Goal: Information Seeking & Learning: Learn about a topic

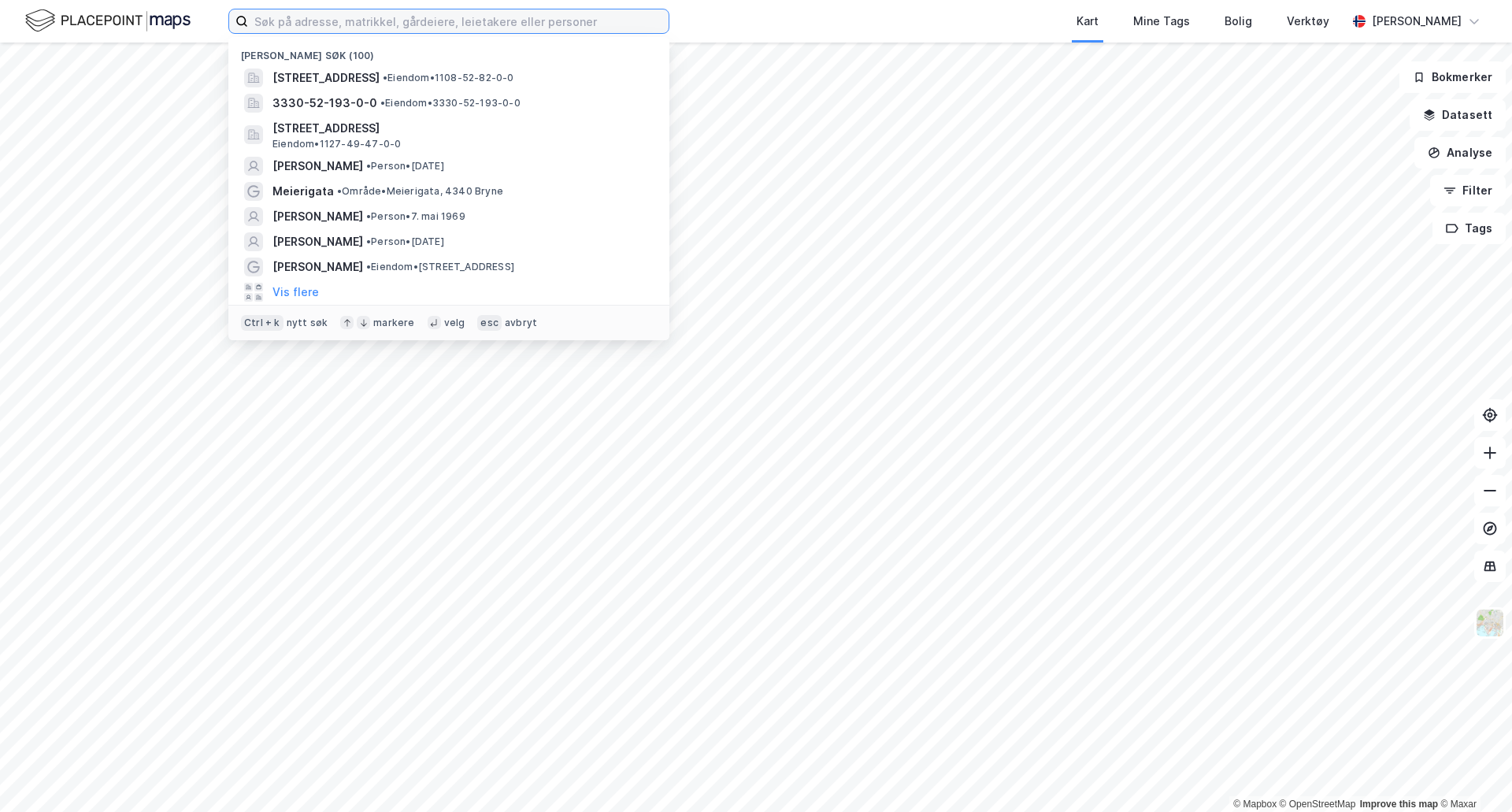
click at [472, 32] on input at bounding box center [458, 21] width 421 height 23
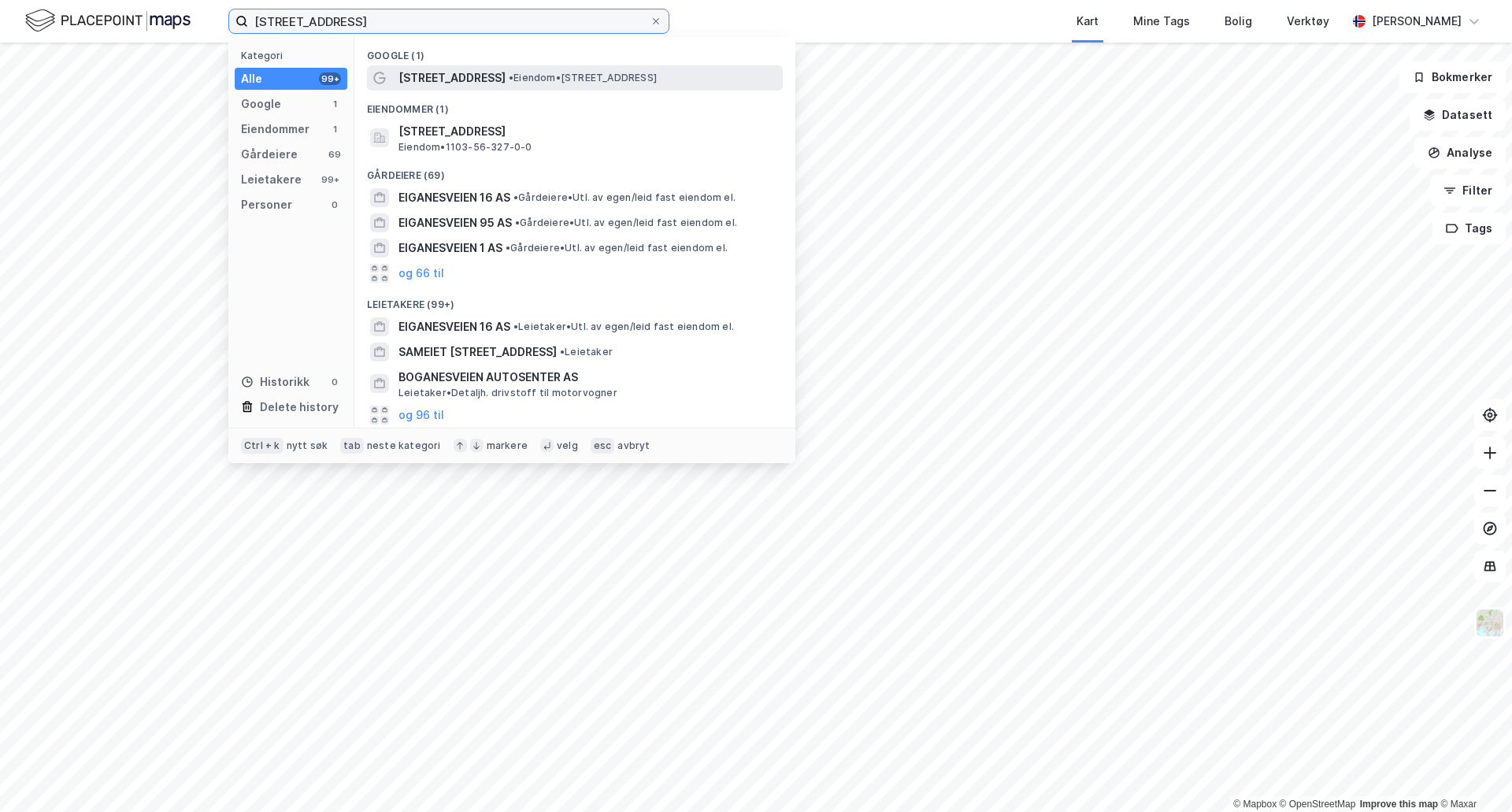
type input "[STREET_ADDRESS]"
click at [489, 70] on div "[STREET_ADDRESS] • Eiendom • [STREET_ADDRESS]" at bounding box center [589, 78] width 381 height 19
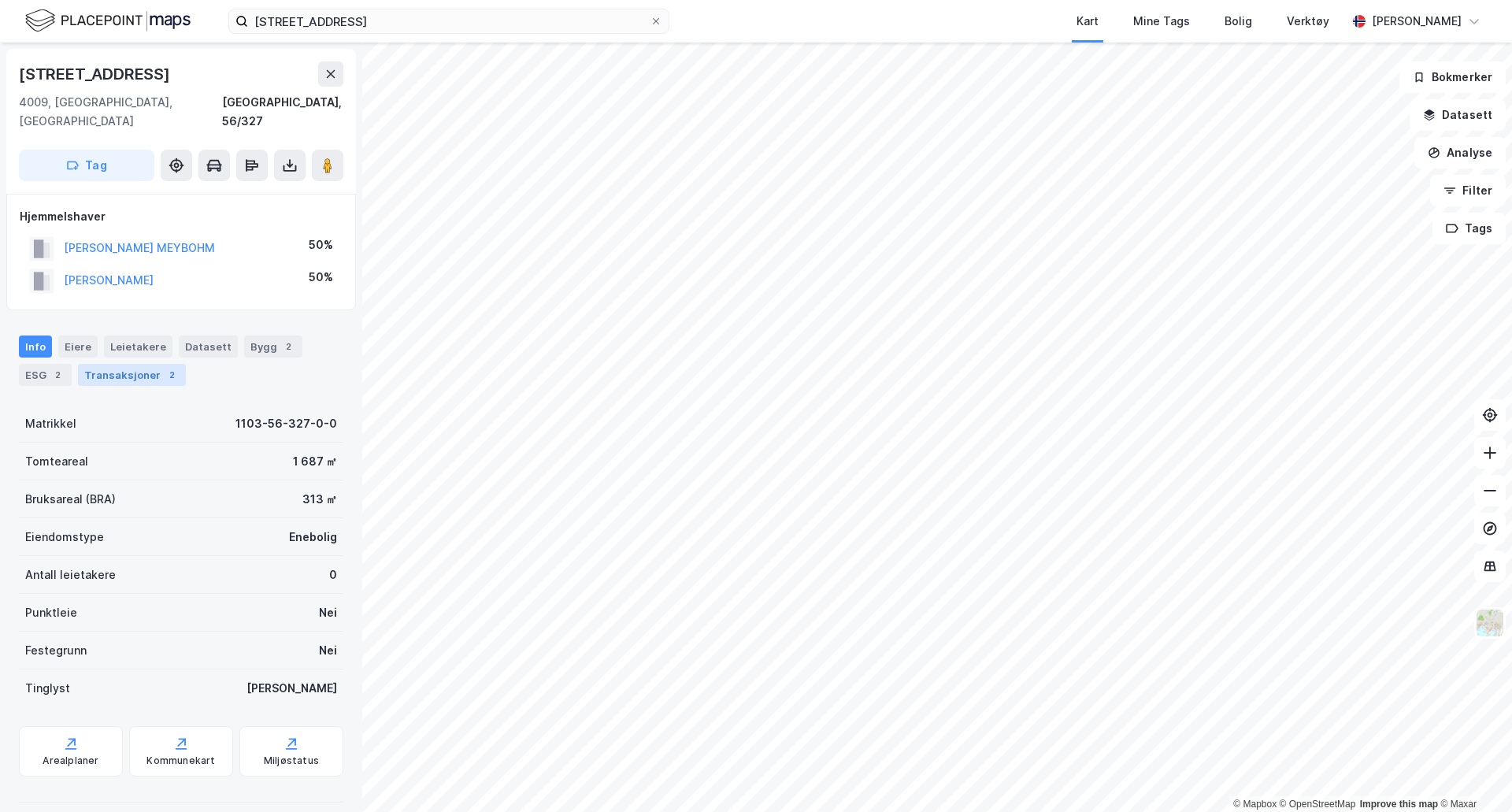
click at [146, 364] on div "Transaksjoner 2" at bounding box center [131, 375] width 108 height 22
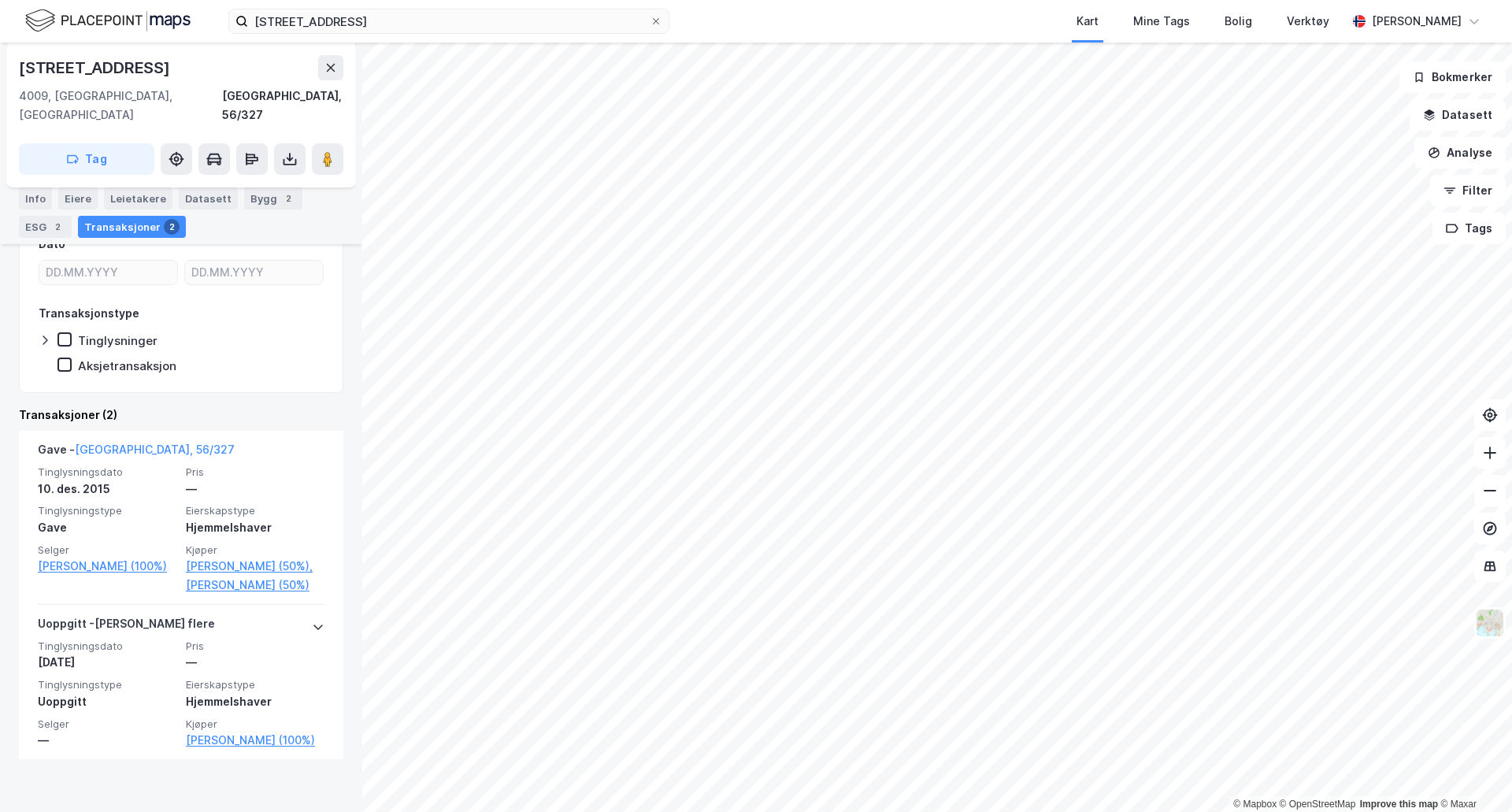
scroll to position [253, 0]
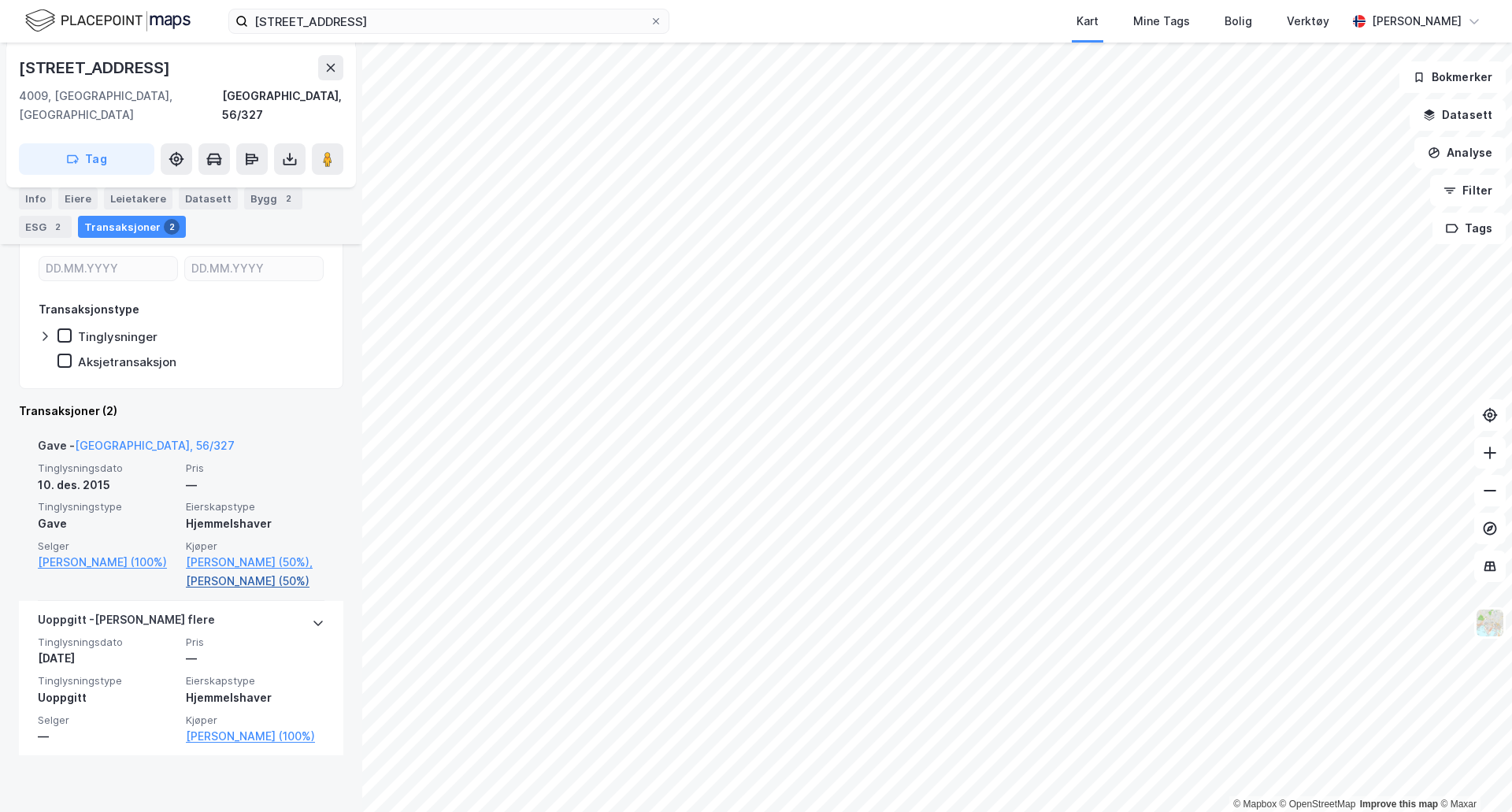
click at [266, 585] on link "[PERSON_NAME] (50%)" at bounding box center [255, 581] width 139 height 19
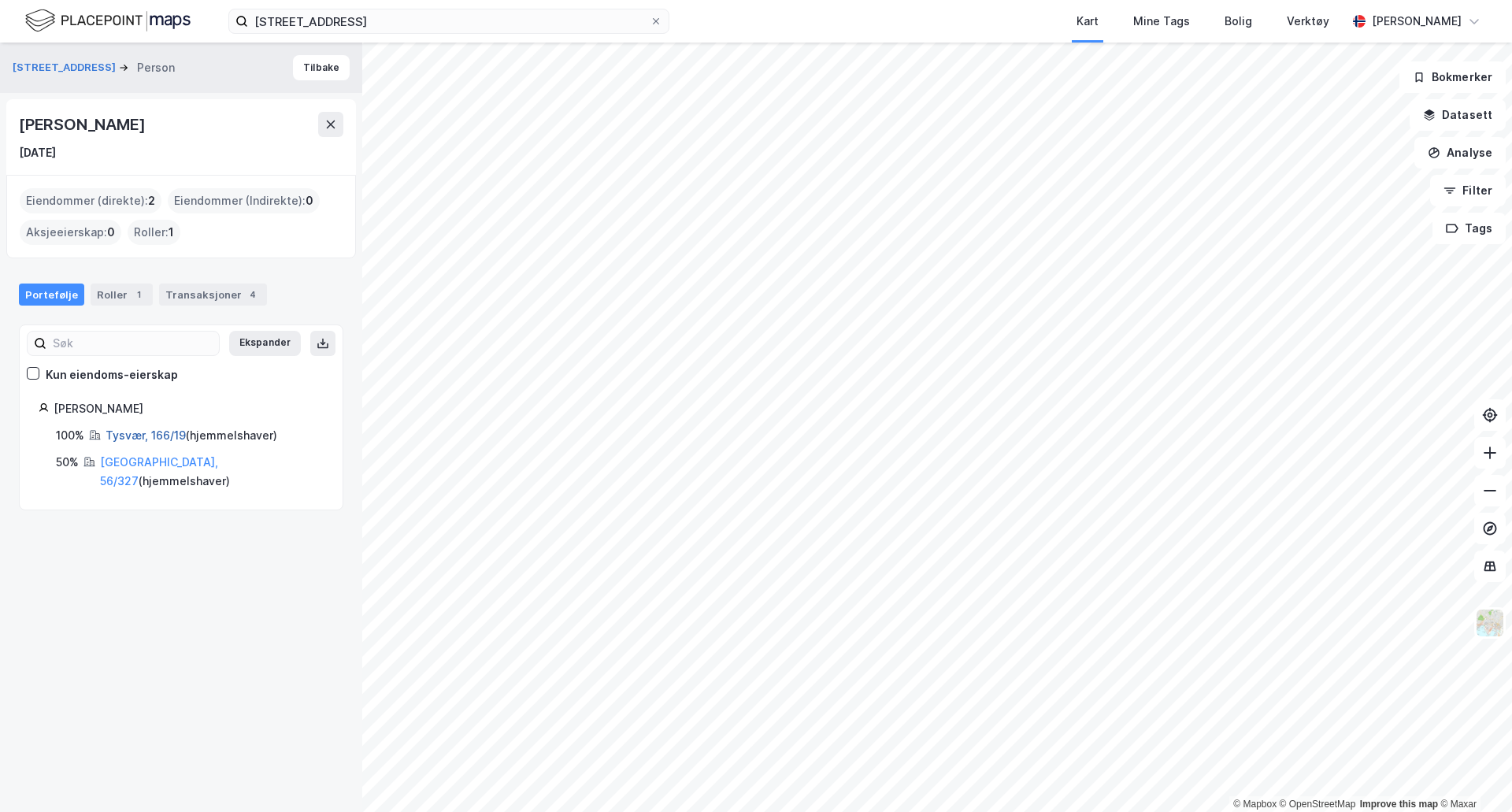
click at [158, 437] on link "Tysvær, 166/19" at bounding box center [146, 435] width 80 height 13
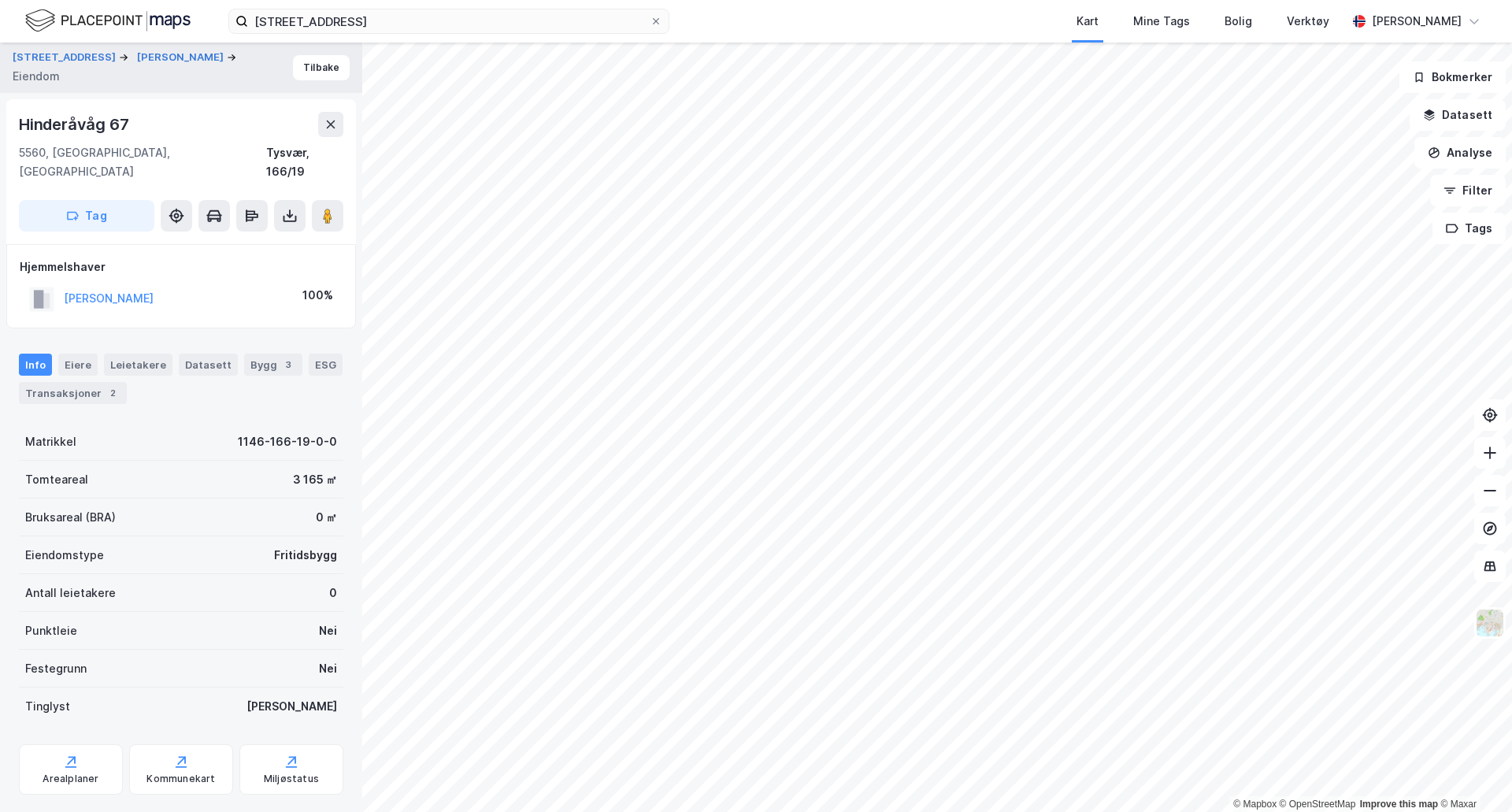
scroll to position [15, 0]
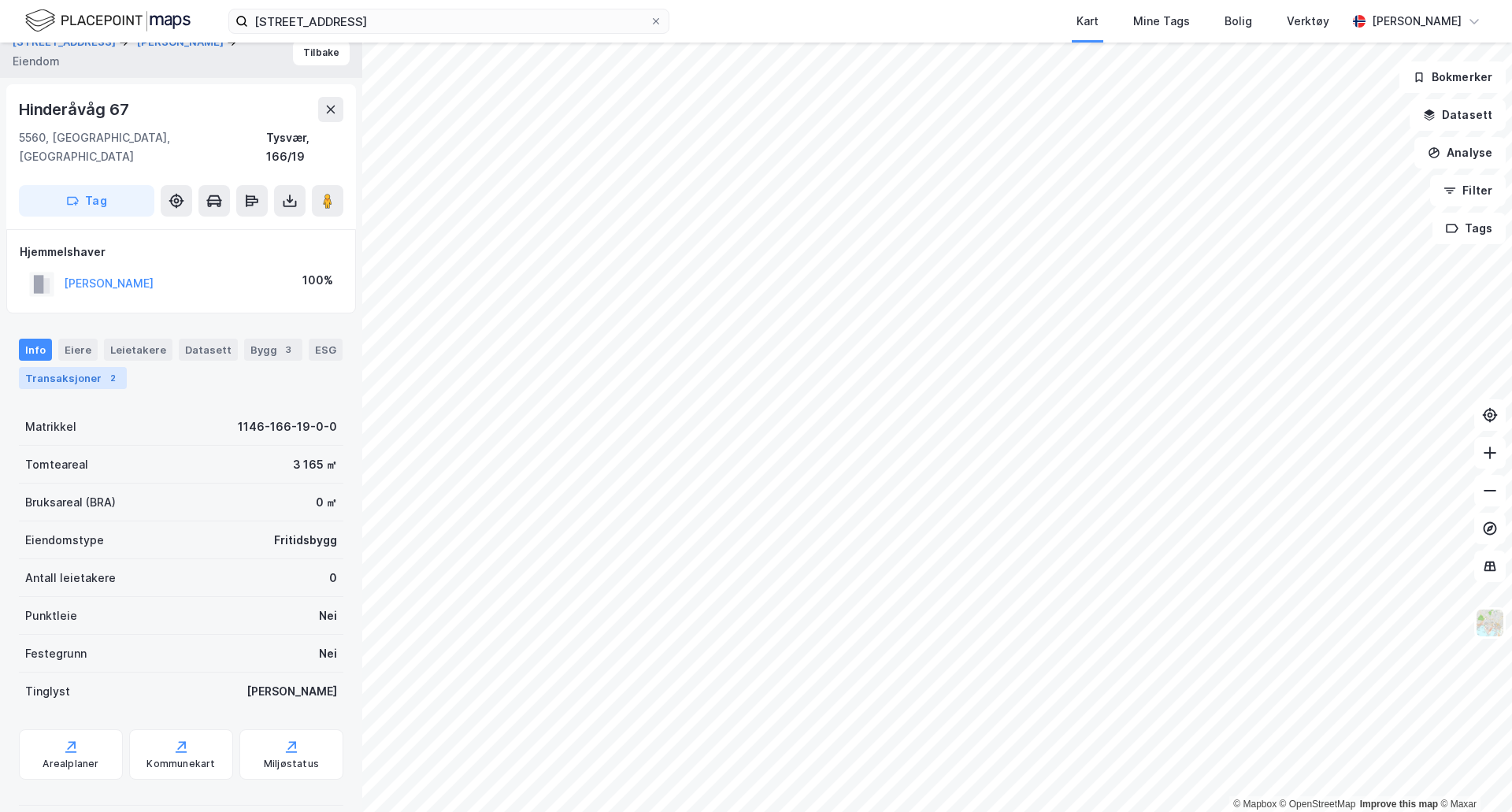
click at [88, 367] on div "Transaksjoner 2" at bounding box center [73, 378] width 108 height 22
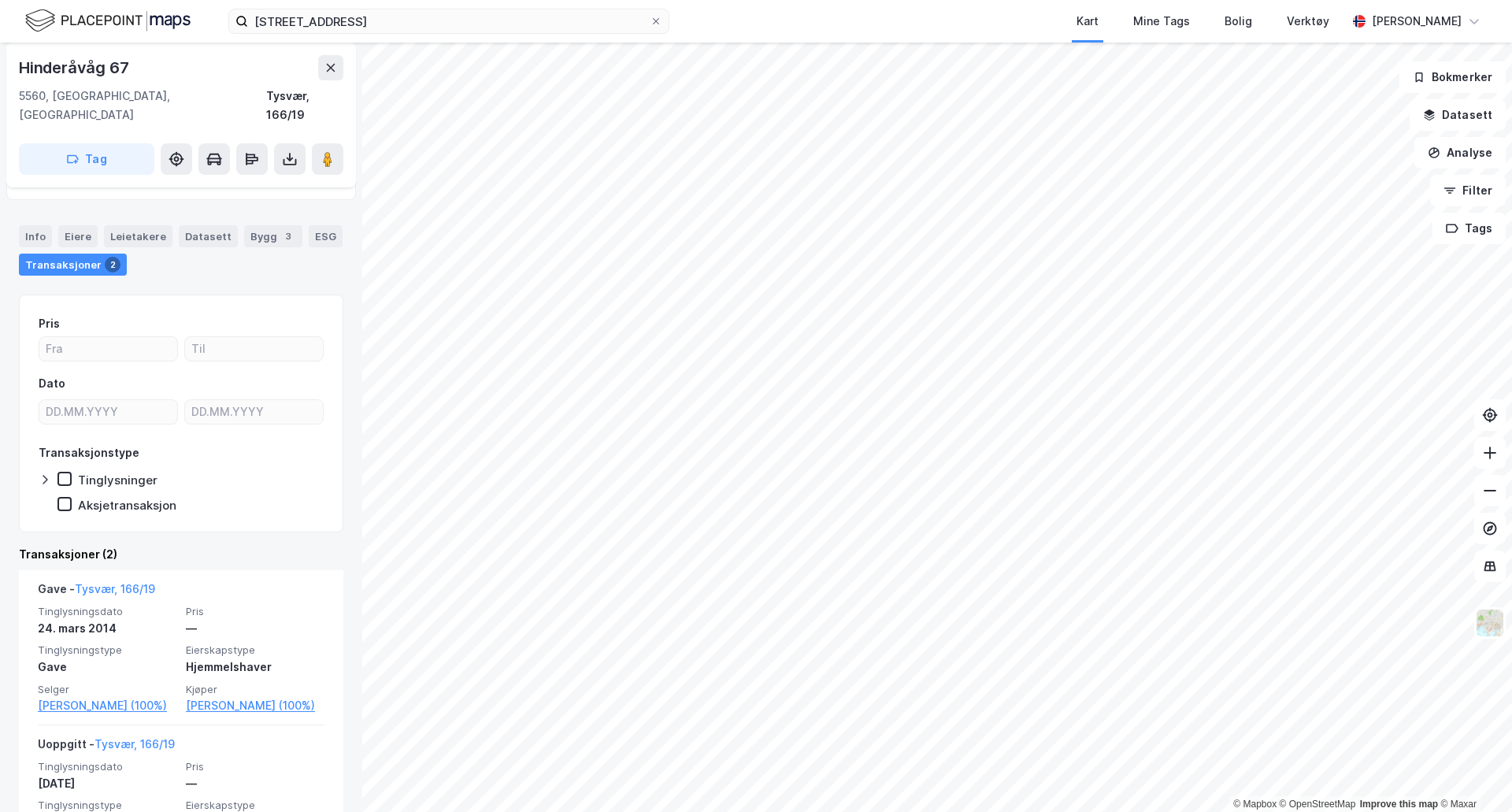
scroll to position [234, 0]
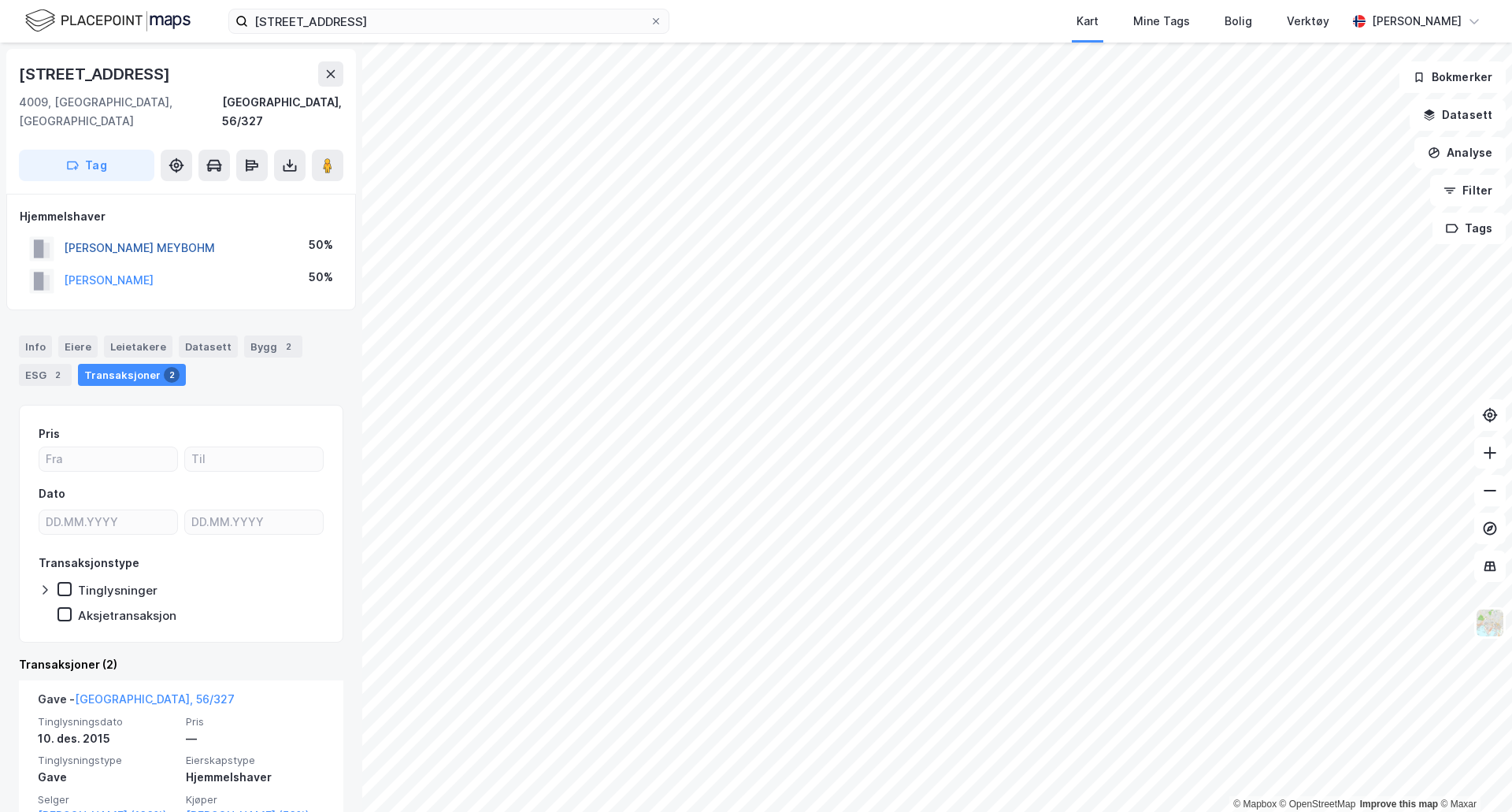
click at [0, 0] on button "[PERSON_NAME] MEYBOHM" at bounding box center [0, 0] width 0 height 0
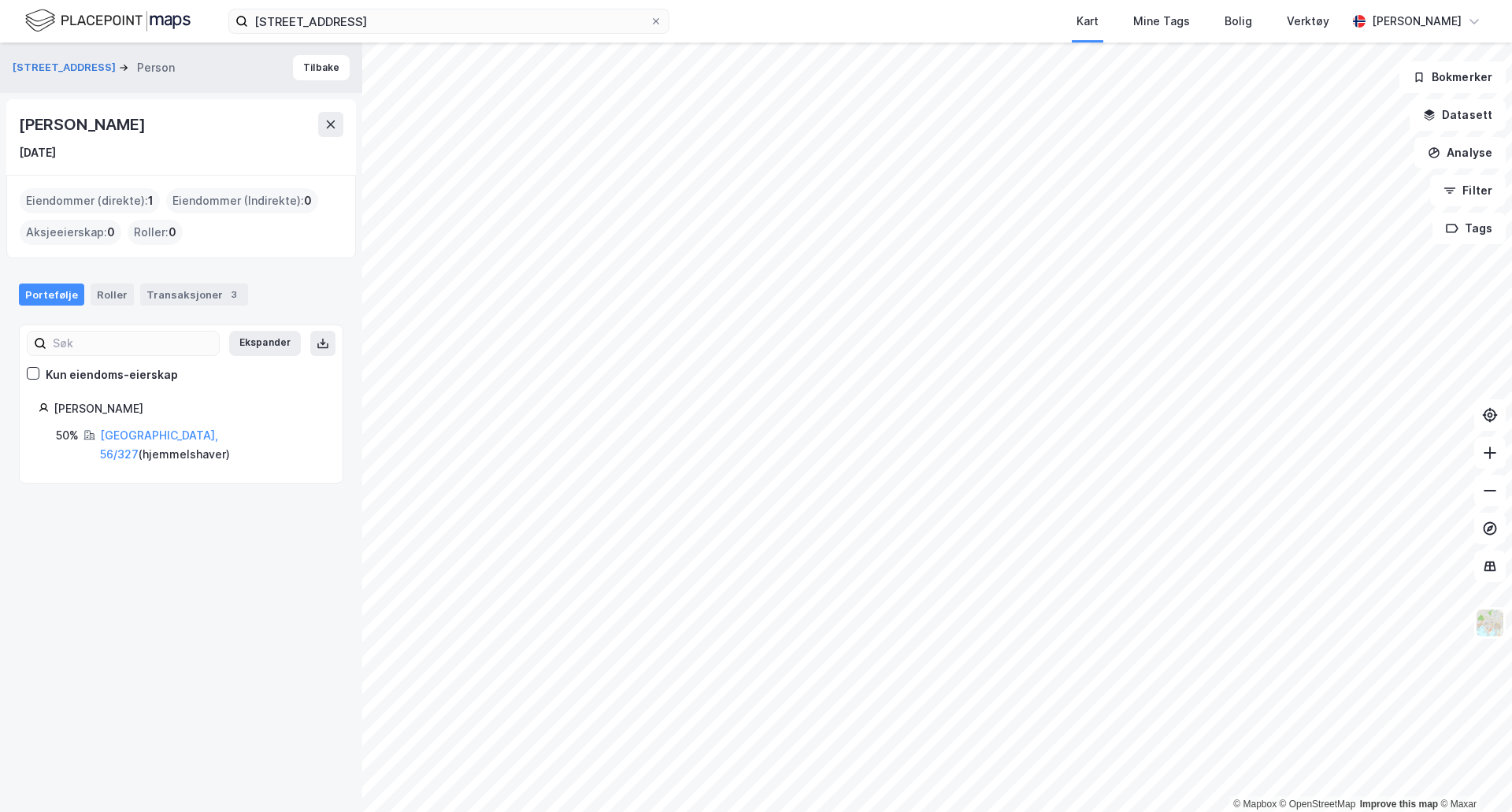
click at [142, 124] on div "[PERSON_NAME]" at bounding box center [84, 125] width 129 height 25
copy div "[PERSON_NAME]"
